Goal: Task Accomplishment & Management: Complete application form

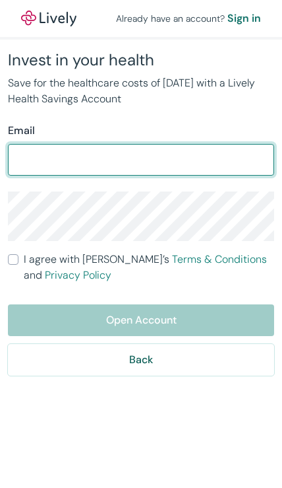
click at [221, 162] on input "Email" at bounding box center [141, 160] width 267 height 26
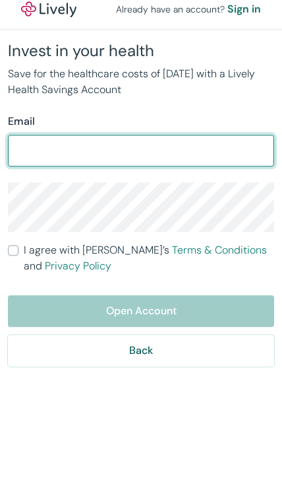
type input "brianwhite77@gmail.com"
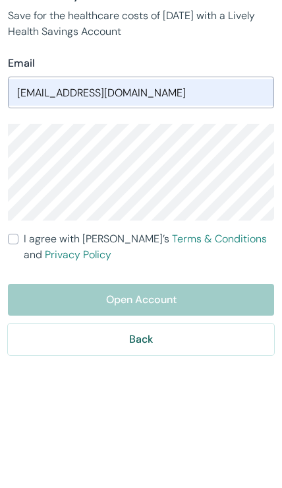
scroll to position [75, 0]
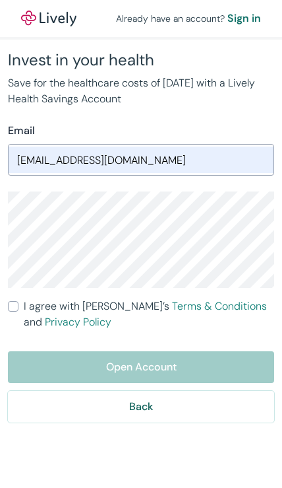
click at [17, 301] on input "I agree with Lively’s Terms & Conditions and Privacy Policy" at bounding box center [13, 306] width 11 height 11
checkbox input "true"
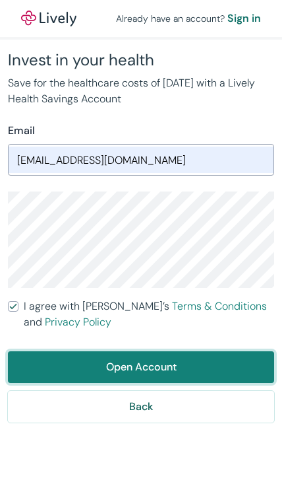
click at [162, 351] on button "Open Account" at bounding box center [141, 367] width 267 height 32
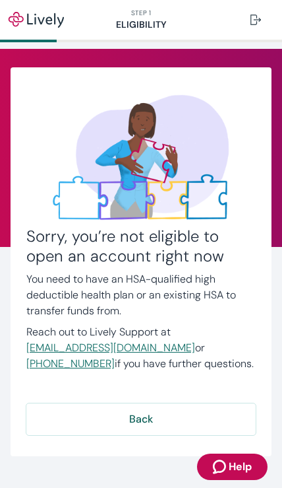
scroll to position [9, 0]
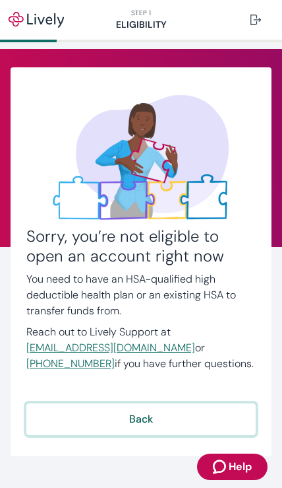
click at [158, 414] on button "Back" at bounding box center [141, 419] width 230 height 32
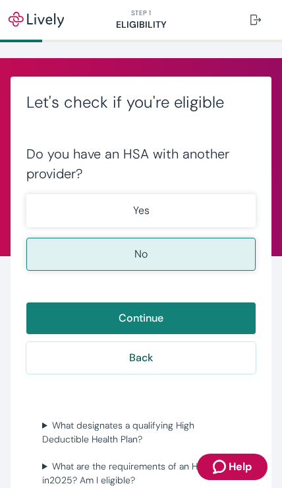
click at [183, 254] on button "No" at bounding box center [141, 254] width 230 height 33
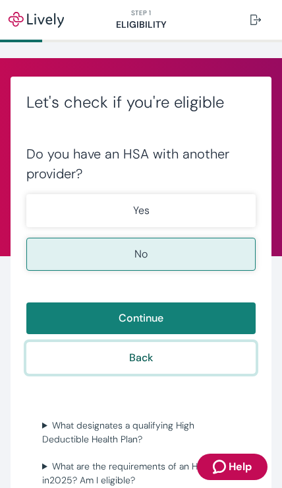
click at [168, 363] on button "Back" at bounding box center [141, 358] width 230 height 32
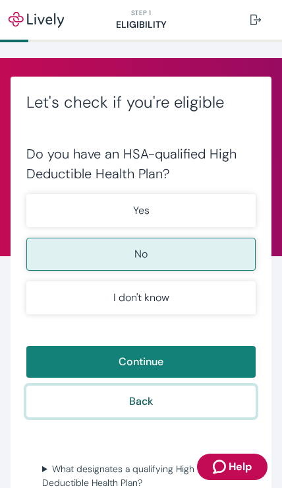
click at [152, 414] on button "Back" at bounding box center [141, 401] width 230 height 32
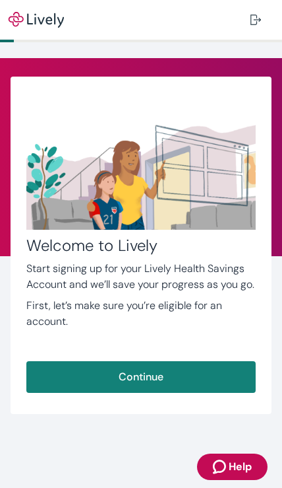
click at [169, 372] on button "Continue" at bounding box center [141, 377] width 230 height 32
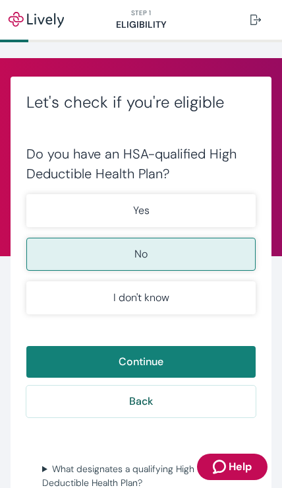
click at [226, 206] on button "Yes" at bounding box center [141, 210] width 230 height 33
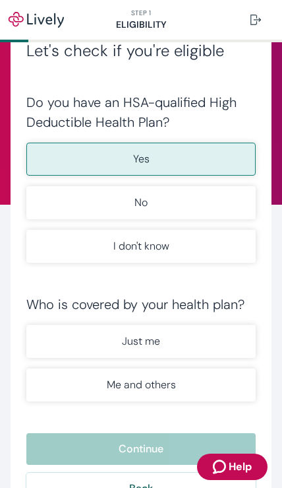
scroll to position [76, 0]
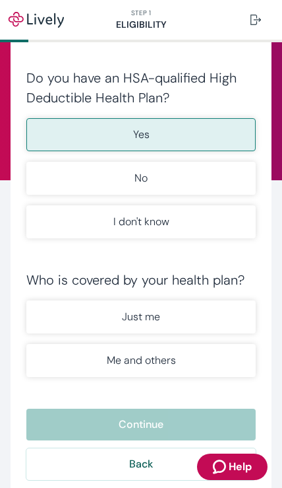
click at [207, 307] on button "Just me" at bounding box center [141, 316] width 230 height 33
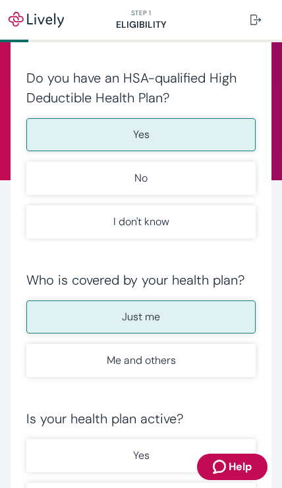
click at [151, 455] on button "Yes" at bounding box center [141, 455] width 230 height 33
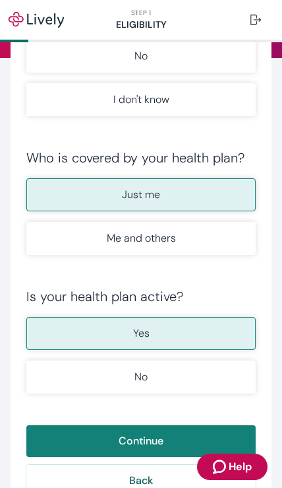
scroll to position [277, 0]
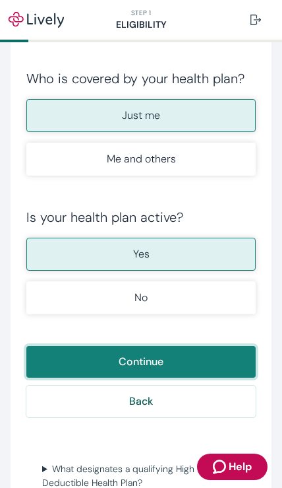
click at [205, 353] on button "Continue" at bounding box center [141, 362] width 230 height 32
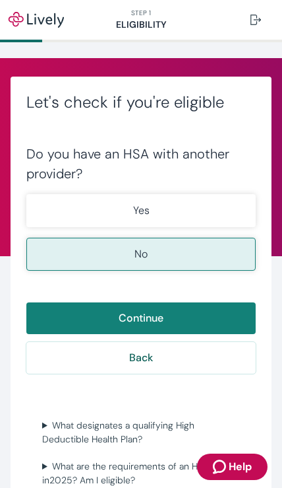
click at [216, 250] on button "No" at bounding box center [141, 254] width 230 height 33
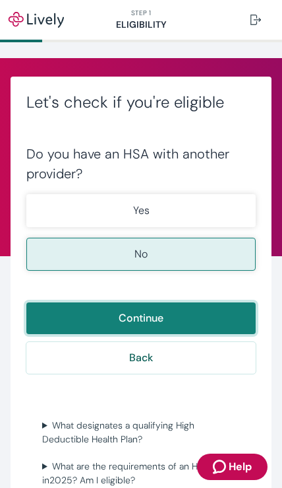
click at [211, 313] on button "Continue" at bounding box center [141, 318] width 230 height 32
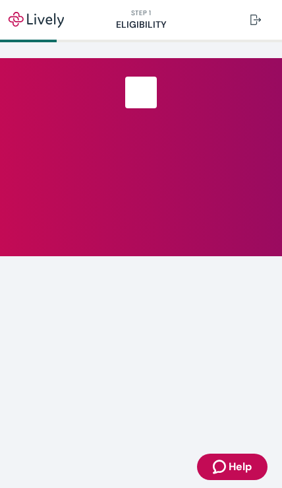
scroll to position [168, 0]
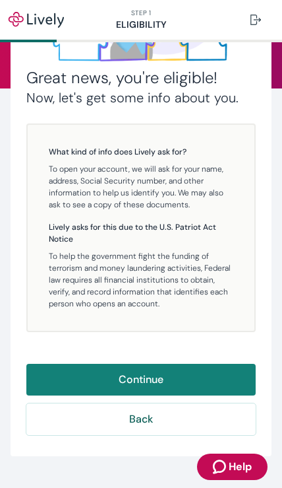
click at [201, 373] on button "Continue" at bounding box center [141, 380] width 230 height 32
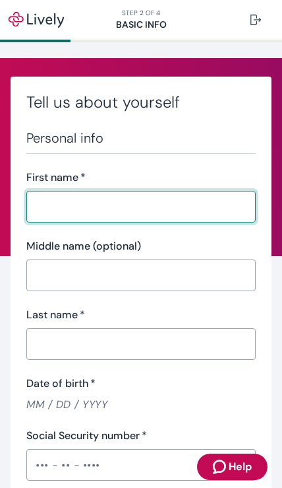
click at [222, 205] on input "First name   *" at bounding box center [141, 206] width 230 height 26
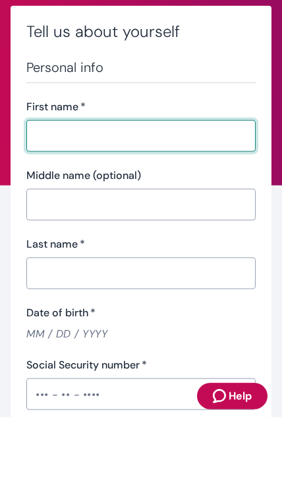
type input "[PERSON_NAME]"
type input "white"
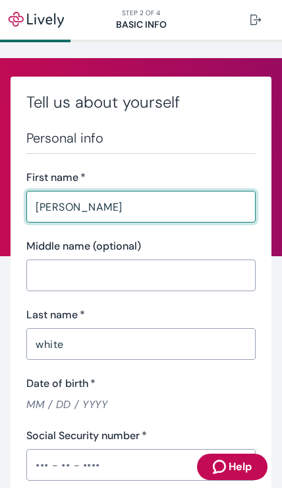
type input "[PHONE_NUMBER]"
type input "3 Hazy [PERSON_NAME] Ct"
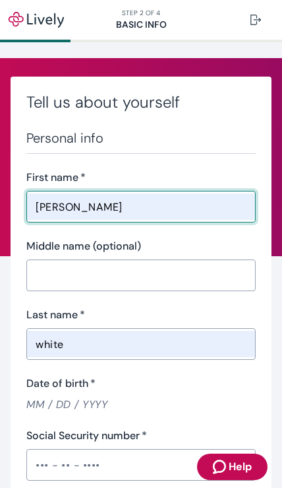
type input "Apt D"
type input "[GEOGRAPHIC_DATA]"
type input "MD"
type input "21030"
click at [164, 278] on input "Middle name (optional)" at bounding box center [141, 275] width 230 height 26
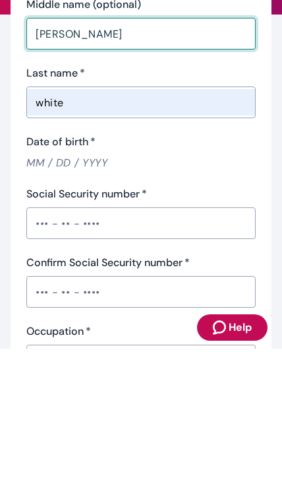
scroll to position [112, 0]
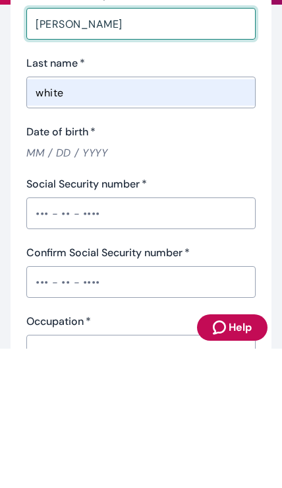
type input "[PERSON_NAME]"
click at [42, 284] on input "Date of birth   *" at bounding box center [141, 291] width 230 height 15
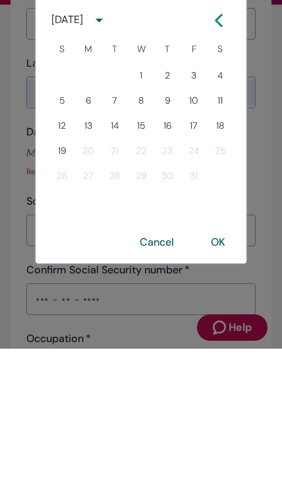
scroll to position [139, 0]
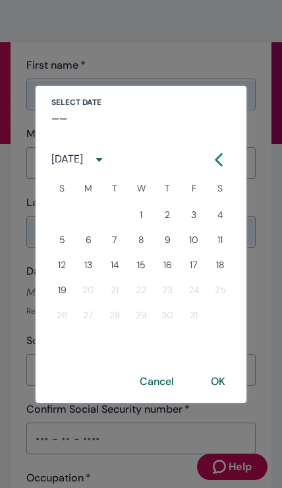
click at [96, 150] on div "[DATE]" at bounding box center [81, 159] width 60 height 24
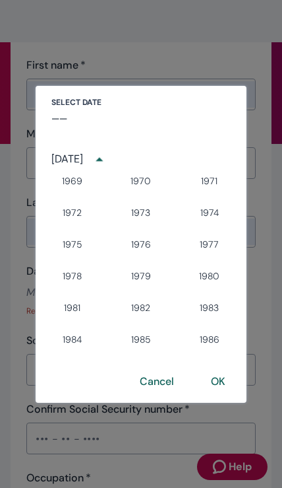
scroll to position [701, 0]
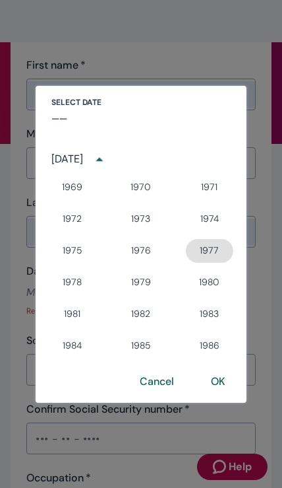
click at [221, 240] on button "1977" at bounding box center [210, 251] width 48 height 24
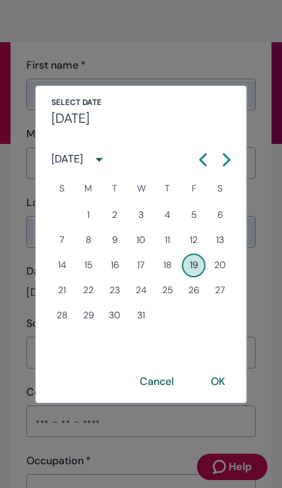
click at [61, 154] on div "[DATE]" at bounding box center [67, 159] width 32 height 16
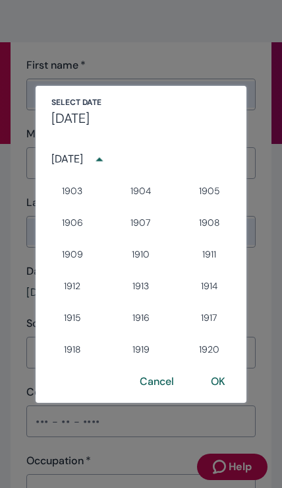
scroll to position [684, 0]
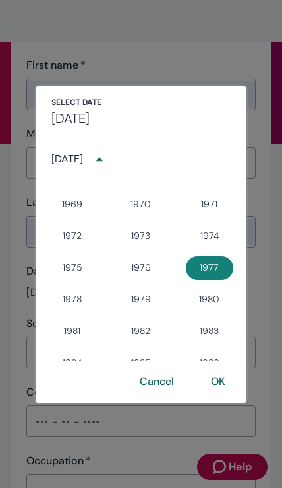
click at [83, 162] on div "[DATE]" at bounding box center [67, 159] width 32 height 16
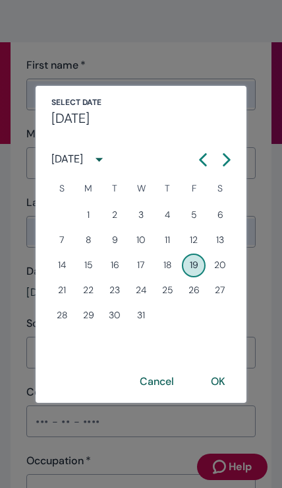
click at [66, 161] on div "[DATE]" at bounding box center [67, 159] width 32 height 16
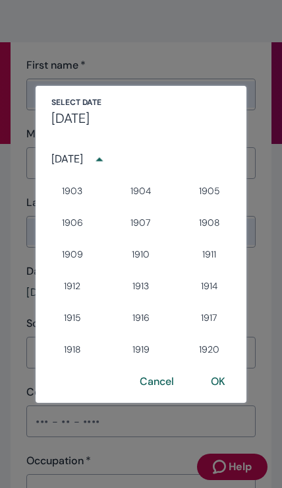
click at [65, 160] on div "[DATE]" at bounding box center [67, 159] width 32 height 16
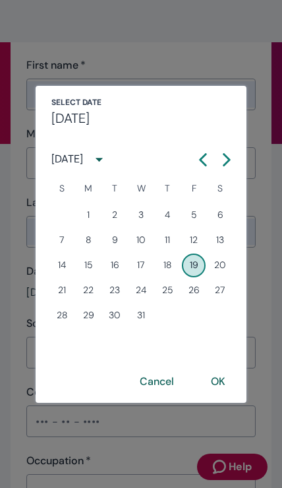
click at [86, 113] on h4 "[DATE]" at bounding box center [70, 118] width 38 height 20
click at [207, 154] on icon "Calendar left arrow" at bounding box center [204, 159] width 6 height 11
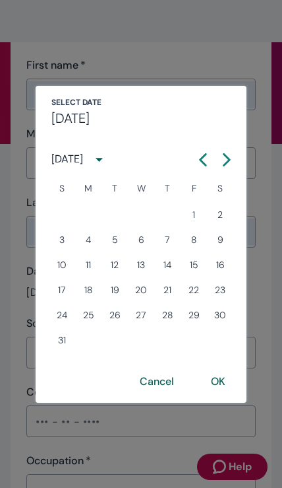
click at [118, 285] on button "19" at bounding box center [115, 291] width 24 height 24
type input "[DATE]"
click at [222, 375] on button "OK" at bounding box center [218, 382] width 46 height 32
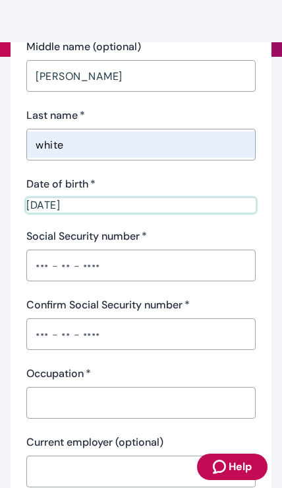
scroll to position [207, 0]
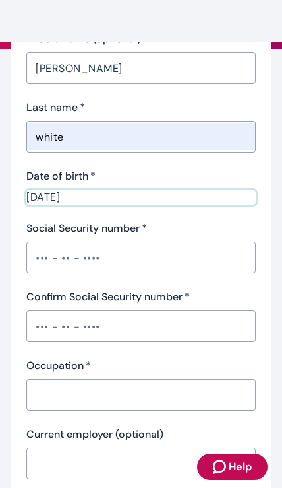
click at [183, 254] on input "Social Security number   *" at bounding box center [141, 257] width 230 height 26
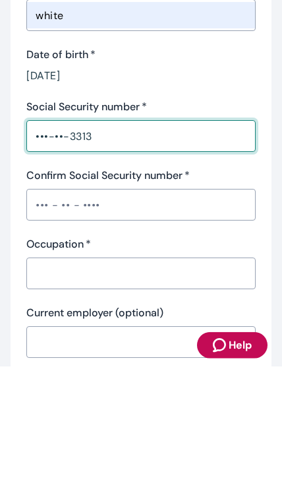
type input "•••-••-3313"
click at [162, 313] on input "Confirm Social Security number   *" at bounding box center [141, 326] width 230 height 26
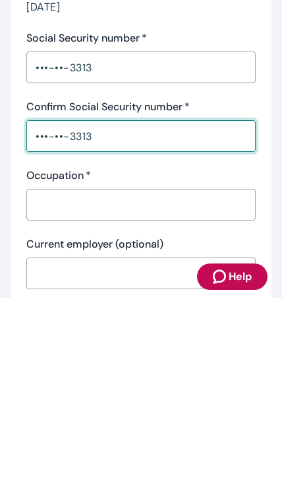
type input "•••-••-3313"
click at [173, 381] on input "Occupation   *" at bounding box center [141, 394] width 230 height 26
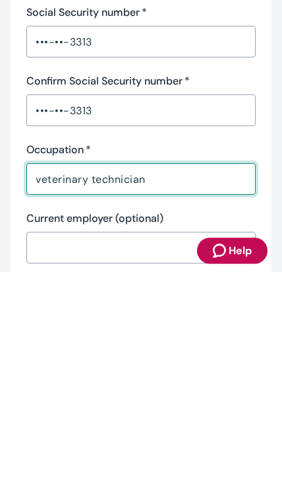
type input "veterinary technician"
click at [142, 450] on input "Current employer (optional)" at bounding box center [141, 463] width 230 height 26
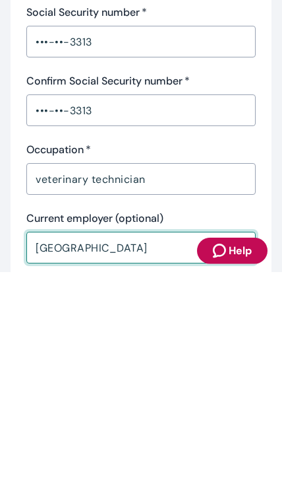
type input "[GEOGRAPHIC_DATA]"
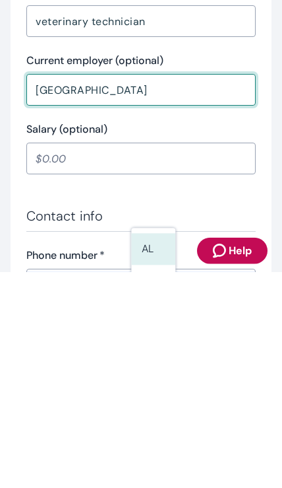
scroll to position [399, 0]
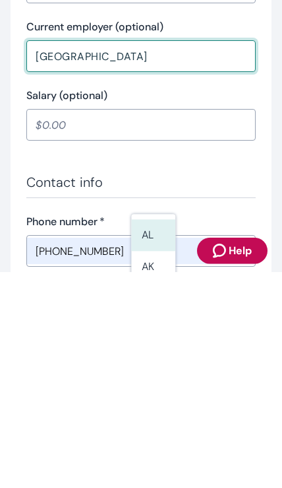
click at [199, 259] on input "[GEOGRAPHIC_DATA]" at bounding box center [141, 272] width 230 height 26
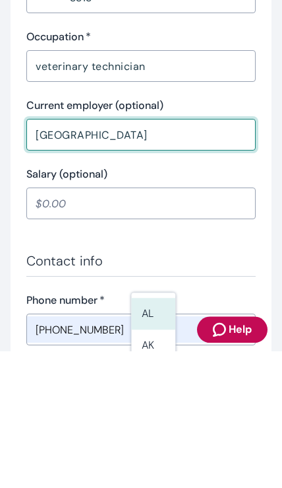
click at [190, 327] on input "Salary (optional)" at bounding box center [141, 340] width 230 height 26
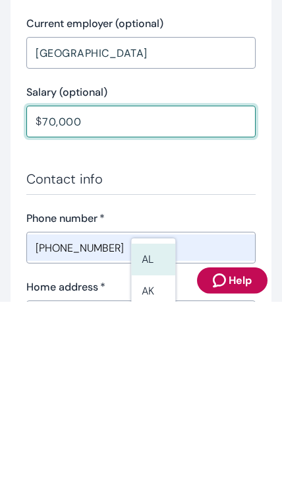
scroll to position [455, 0]
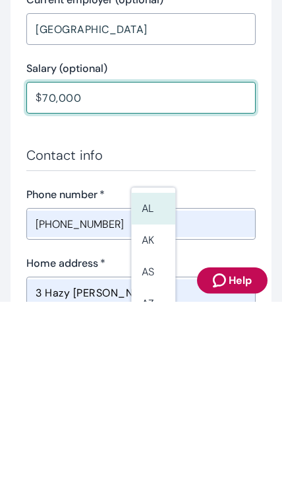
type input "70,000.00"
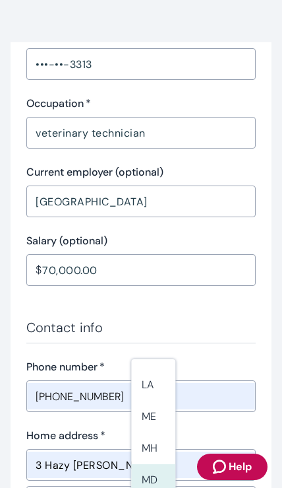
scroll to position [469, 0]
click at [162, 465] on li "MD" at bounding box center [153, 481] width 44 height 32
type input "MD"
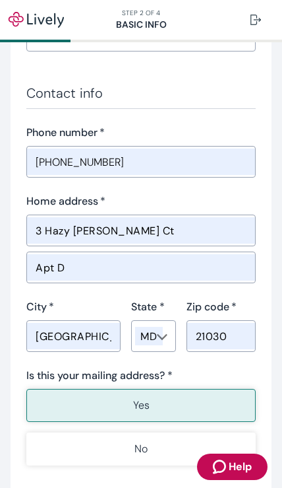
scroll to position [703, 0]
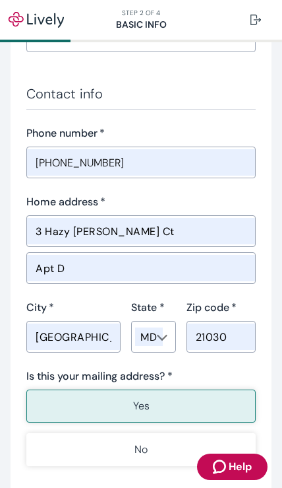
click at [188, 405] on button "Yes" at bounding box center [141, 405] width 230 height 33
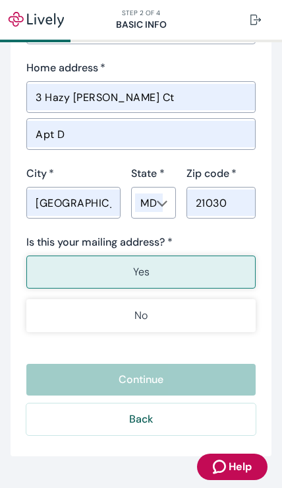
scroll to position [837, 0]
click at [205, 259] on button "Yes" at bounding box center [141, 271] width 230 height 33
click at [205, 378] on div "Back Continue" at bounding box center [141, 399] width 230 height 71
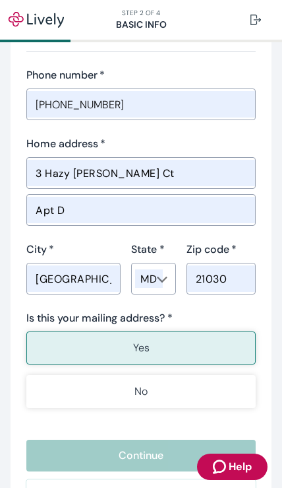
scroll to position [766, 0]
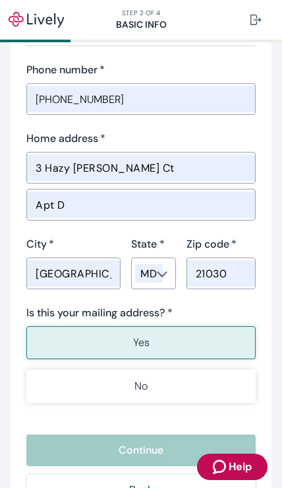
click at [185, 335] on button "Yes" at bounding box center [141, 342] width 230 height 33
click at [182, 385] on button "No" at bounding box center [141, 386] width 230 height 33
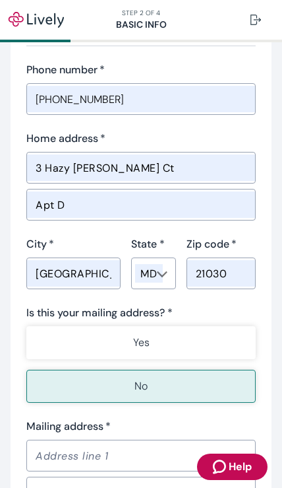
click at [198, 335] on button "Yes" at bounding box center [141, 342] width 230 height 33
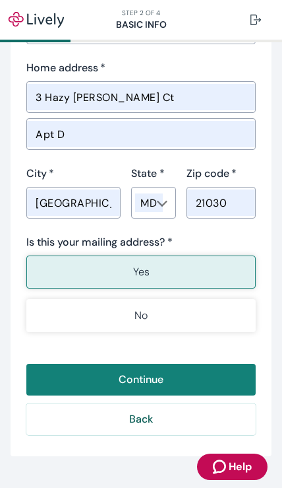
scroll to position [837, 0]
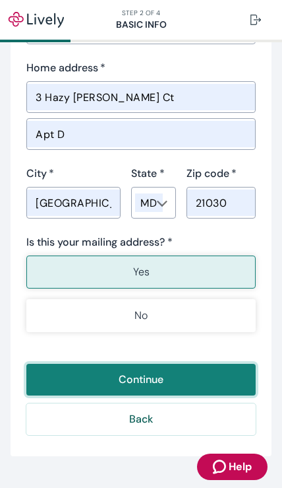
click at [166, 381] on button "Continue" at bounding box center [141, 380] width 230 height 32
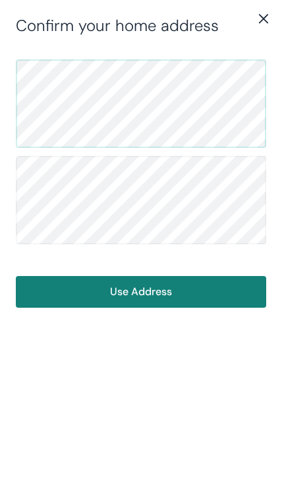
click at [191, 284] on button "Use Address" at bounding box center [141, 292] width 251 height 32
click at [171, 284] on button "Use Address" at bounding box center [141, 292] width 251 height 32
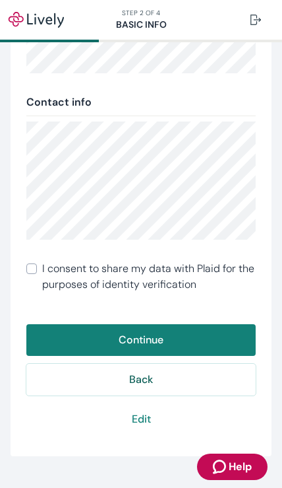
scroll to position [307, 0]
click at [34, 265] on input "I consent to share my data with Plaid for the purposes of identity verification" at bounding box center [31, 268] width 11 height 11
checkbox input "true"
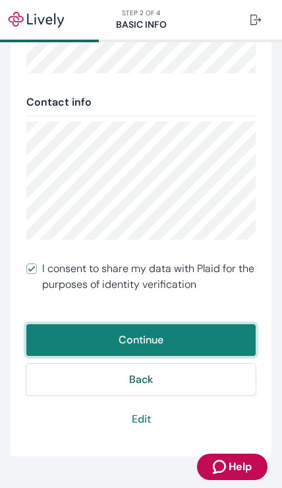
click at [185, 333] on button "Continue" at bounding box center [141, 340] width 230 height 32
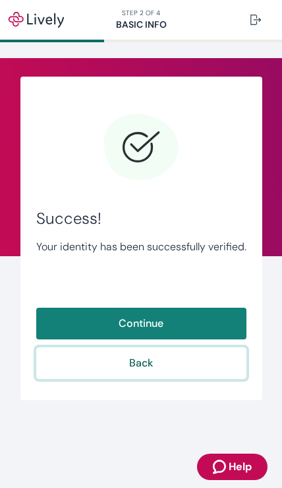
click at [203, 354] on button "Back" at bounding box center [141, 363] width 211 height 32
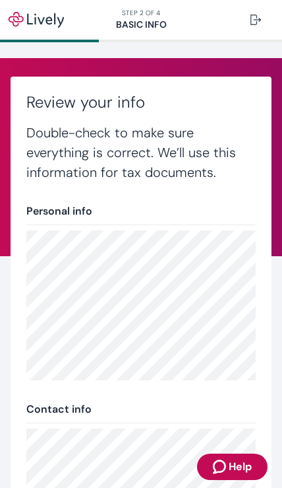
scroll to position [307, 0]
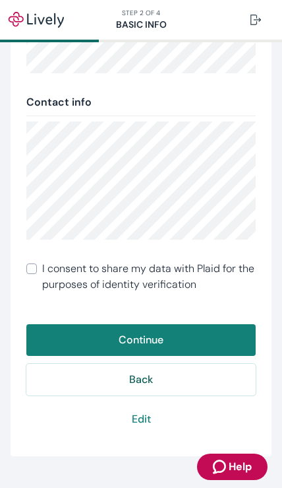
click at [46, 275] on span "I consent to share my data with Plaid for the purposes of identity verification" at bounding box center [149, 277] width 214 height 32
click at [37, 274] on input "I consent to share my data with Plaid for the purposes of identity verification" at bounding box center [31, 268] width 11 height 11
checkbox input "true"
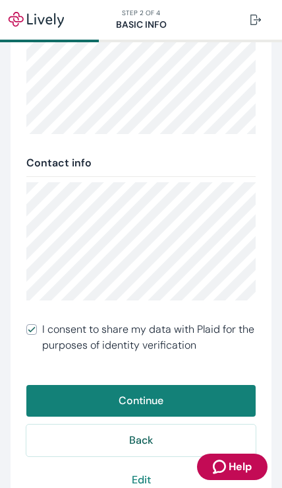
scroll to position [282, 0]
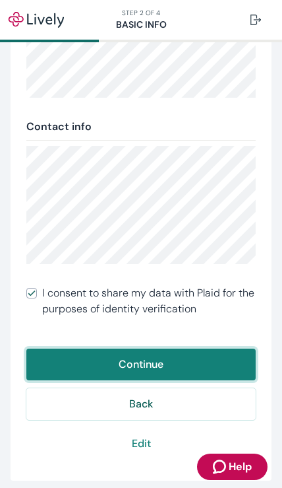
click at [218, 349] on button "Continue" at bounding box center [141, 364] width 230 height 32
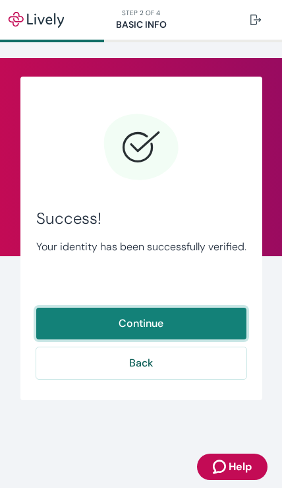
click at [219, 312] on button "Continue" at bounding box center [141, 324] width 211 height 32
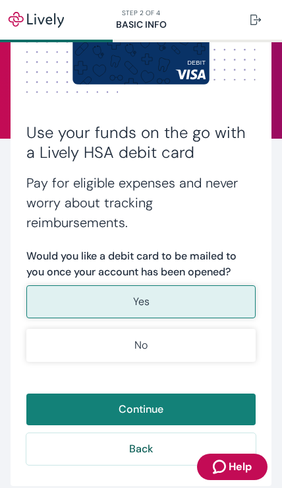
scroll to position [117, 0]
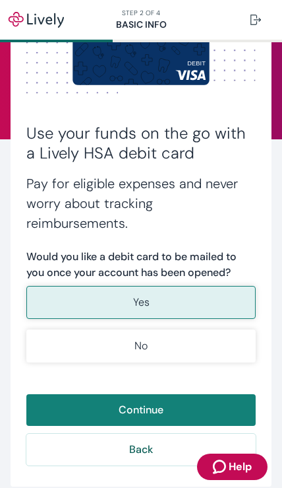
click at [218, 294] on button "Yes" at bounding box center [141, 302] width 230 height 33
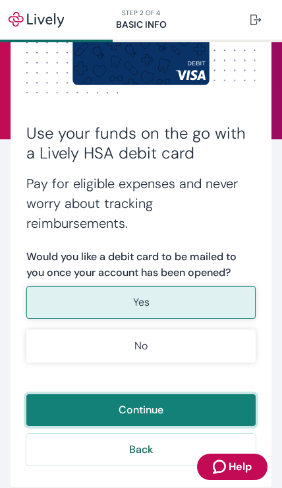
click at [181, 407] on button "Continue" at bounding box center [141, 410] width 230 height 32
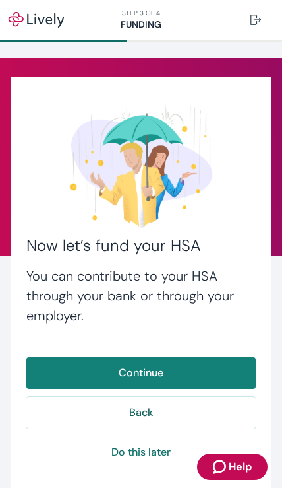
click at [191, 368] on button "Continue" at bounding box center [141, 373] width 230 height 32
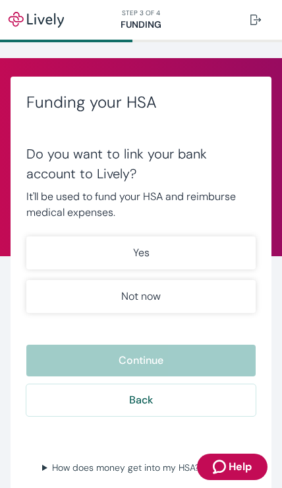
click at [214, 248] on button "Yes" at bounding box center [141, 252] width 230 height 33
